Goal: Task Accomplishment & Management: Use online tool/utility

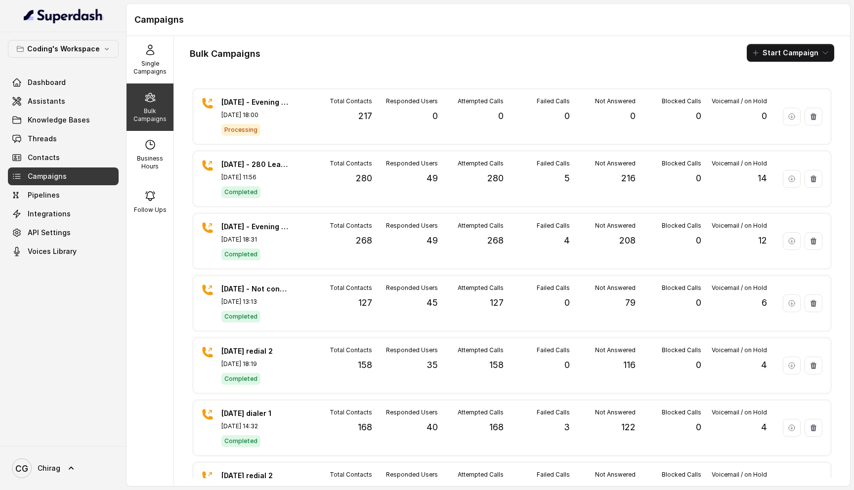
click at [328, 38] on div "Bulk Campaigns Start Campaign [DATE] - Evening - 217 [DATE] 18:00 Processing To…" at bounding box center [512, 261] width 676 height 450
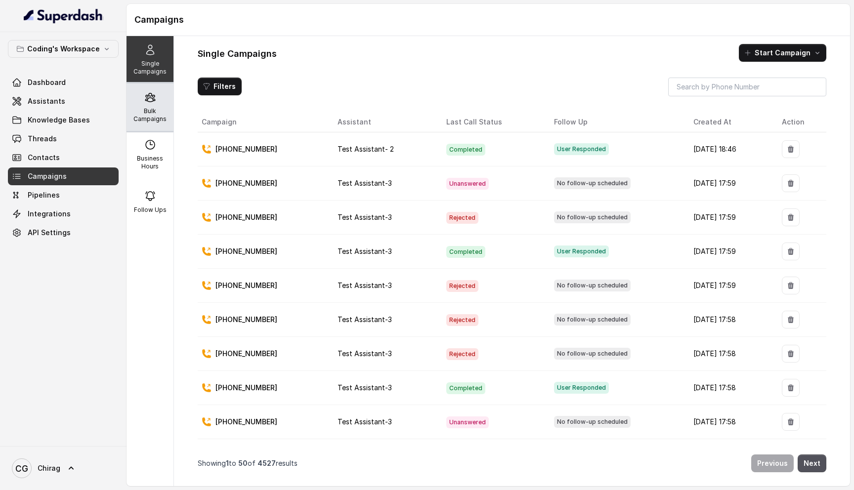
click at [151, 113] on p "Bulk Campaigns" at bounding box center [149, 115] width 39 height 16
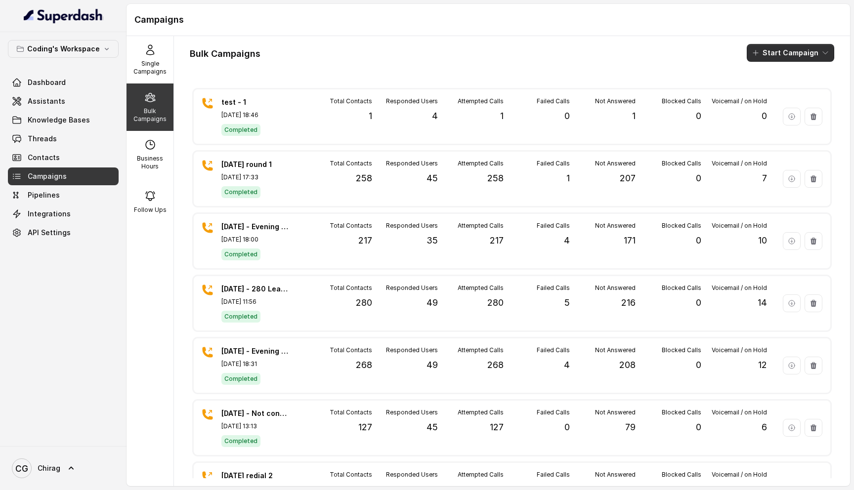
click at [781, 50] on button "Start Campaign" at bounding box center [790, 53] width 87 height 18
click at [777, 85] on button "Call" at bounding box center [792, 92] width 91 height 16
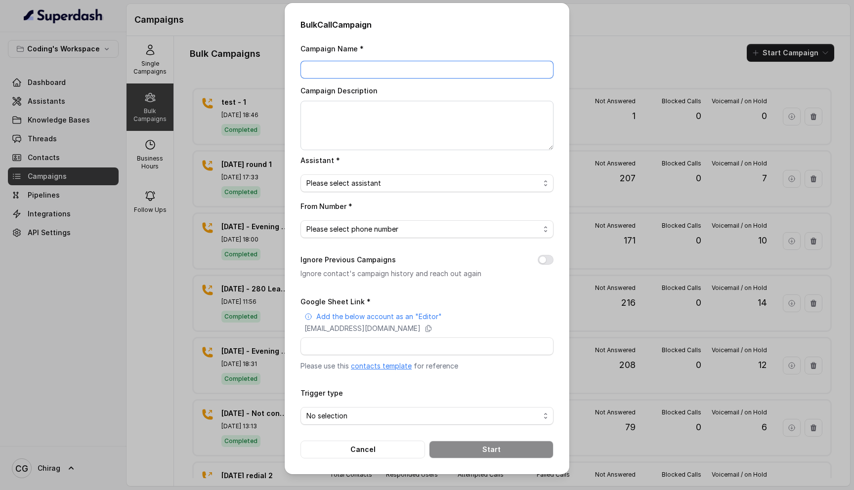
click at [337, 75] on input "Campaign Name *" at bounding box center [427, 70] width 253 height 18
drag, startPoint x: 376, startPoint y: 70, endPoint x: 300, endPoint y: 68, distance: 75.7
click at [301, 68] on input "22nd sept - morning - 301" at bounding box center [427, 70] width 253 height 18
type input "22nd sept - morning - 301"
click at [326, 114] on textarea "Campaign Description" at bounding box center [427, 125] width 253 height 49
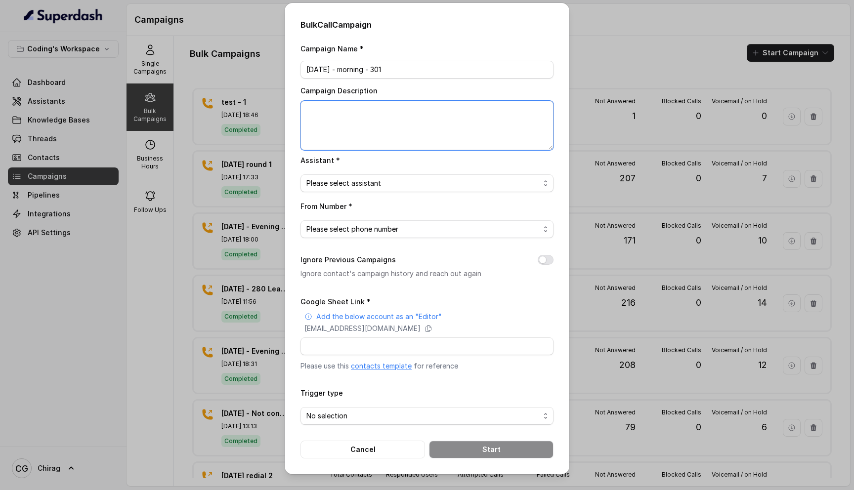
paste textarea "22nd sept - morning - 301"
type textarea "22nd sept - morning - 301"
click at [374, 184] on span "Please select assistant" at bounding box center [422, 183] width 233 height 12
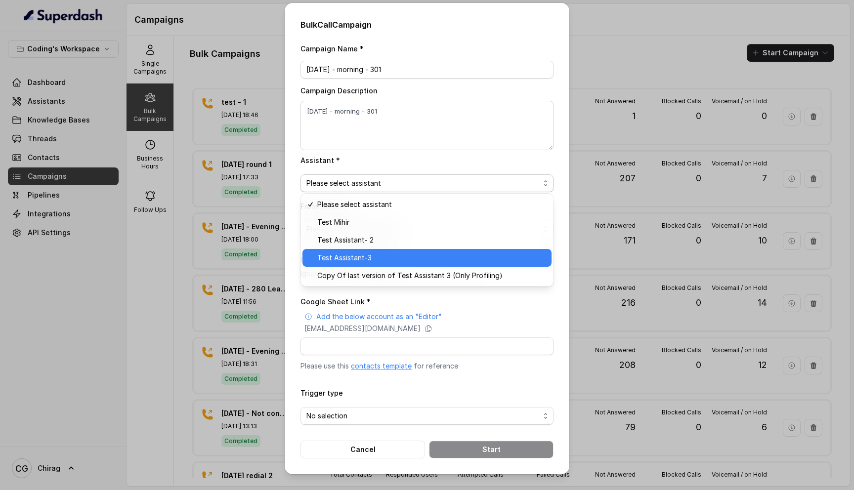
click at [378, 257] on span "Test Assistant-3" at bounding box center [431, 258] width 228 height 12
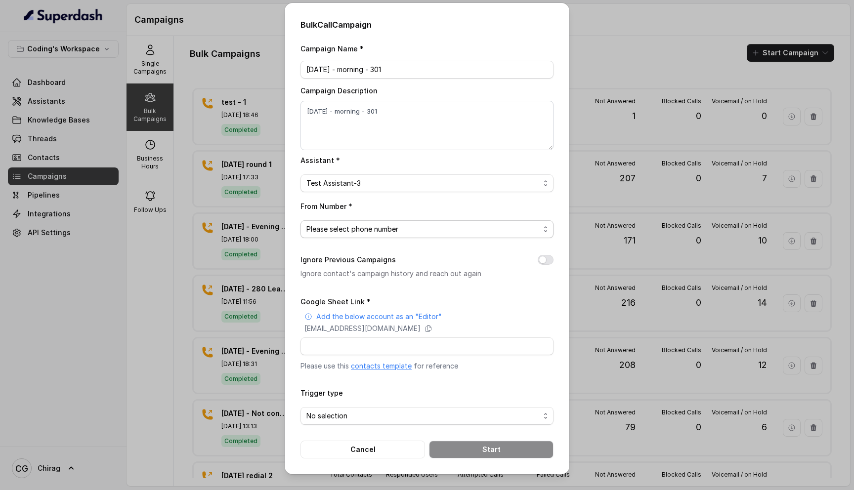
click at [393, 227] on span "Please select phone number" at bounding box center [422, 229] width 233 height 12
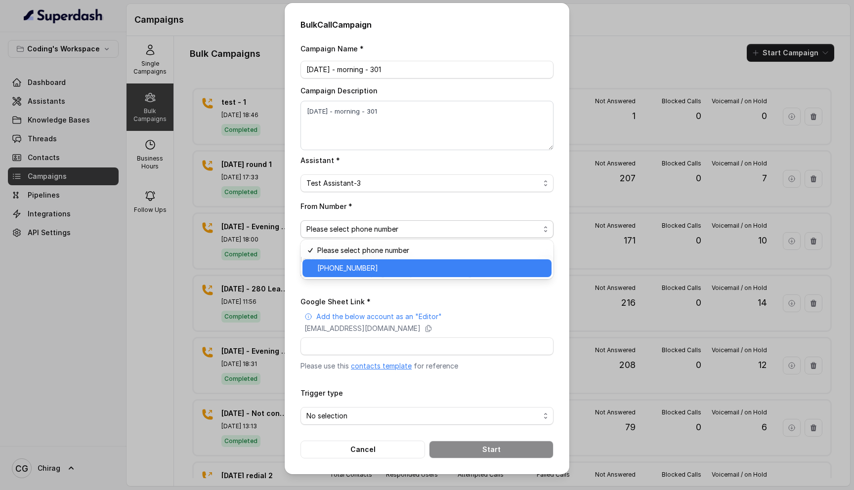
click at [389, 264] on span "+918035317789" at bounding box center [431, 268] width 228 height 12
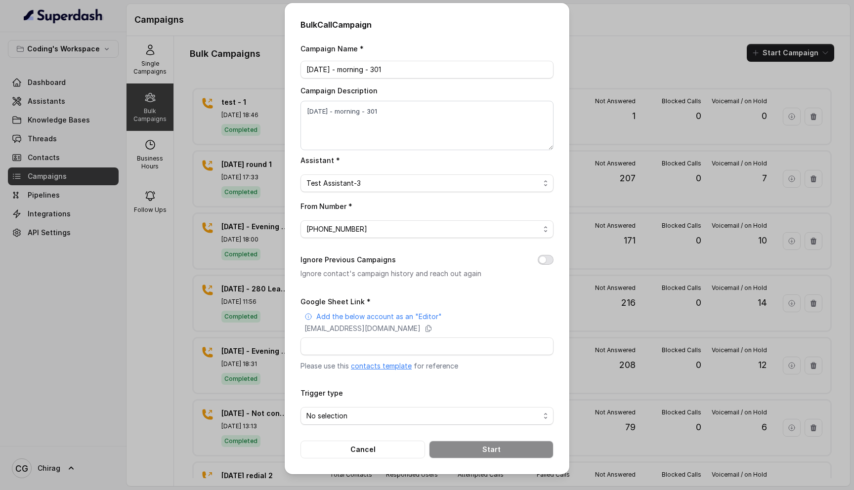
click at [547, 256] on button "Ignore Previous Campaigns" at bounding box center [546, 260] width 16 height 10
click at [453, 408] on span "No selection" at bounding box center [427, 416] width 253 height 18
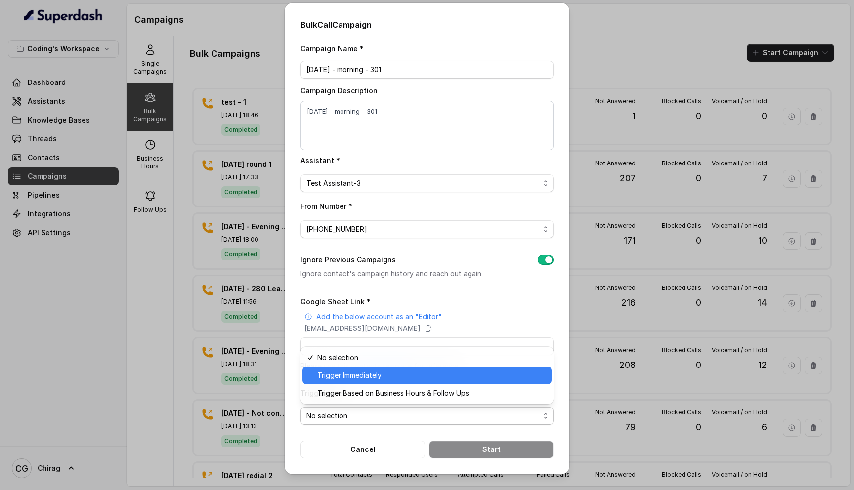
click at [422, 376] on span "Trigger Immediately" at bounding box center [431, 376] width 228 height 12
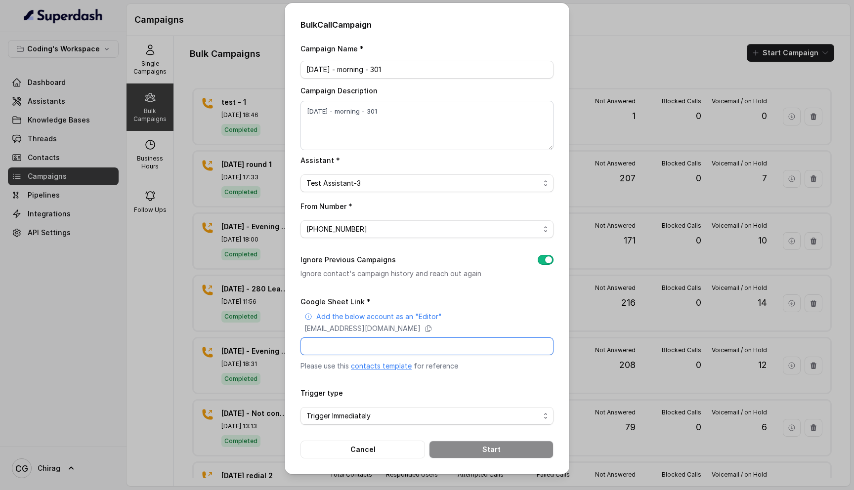
click at [360, 345] on input "Google Sheet Link *" at bounding box center [427, 347] width 253 height 18
paste input "https://docs.google.com/spreadsheets/d/1A2wboZQVYg-uMtBP2cpGqMON2KG2ZknB_TETAkn…"
type input "https://docs.google.com/spreadsheets/d/1A2wboZQVYg-uMtBP2cpGqMON2KG2ZknB_TETAkn…"
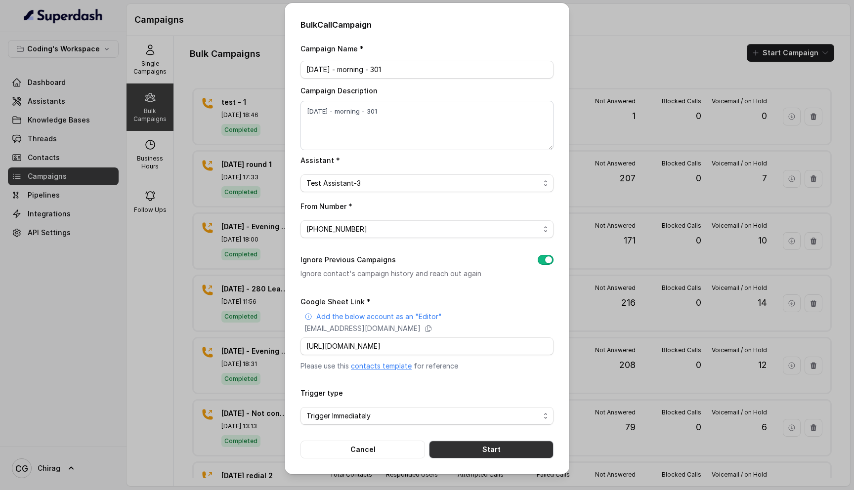
click at [487, 449] on button "Start" at bounding box center [491, 450] width 125 height 18
